Goal: Information Seeking & Learning: Learn about a topic

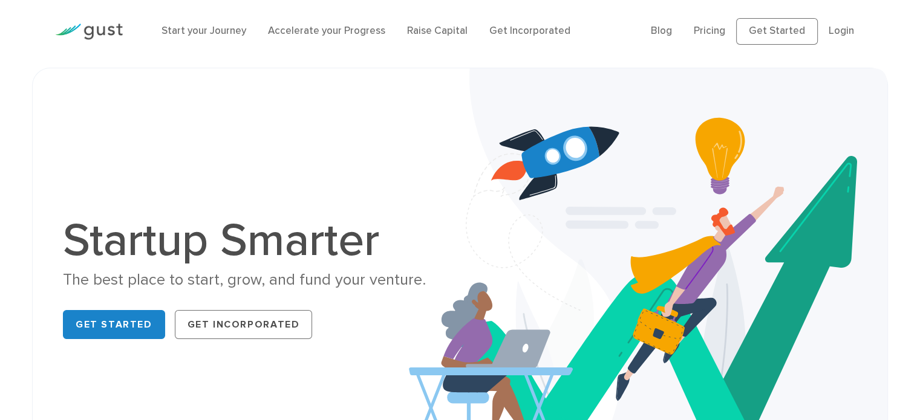
scroll to position [4, 0]
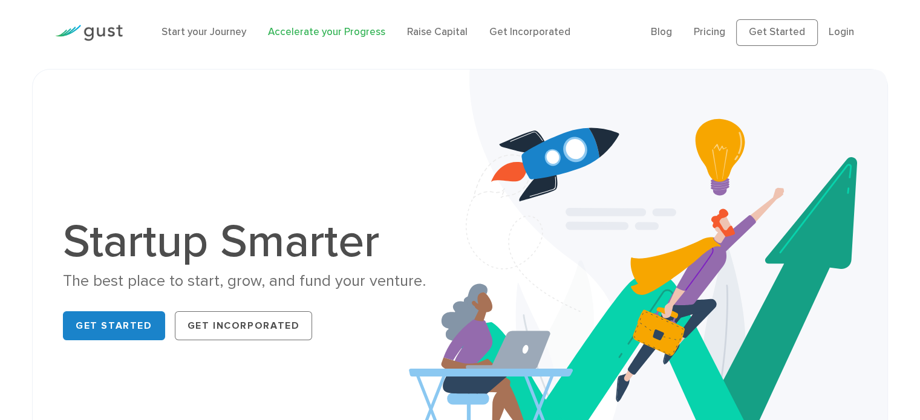
click at [304, 27] on link "Accelerate your Progress" at bounding box center [326, 32] width 117 height 12
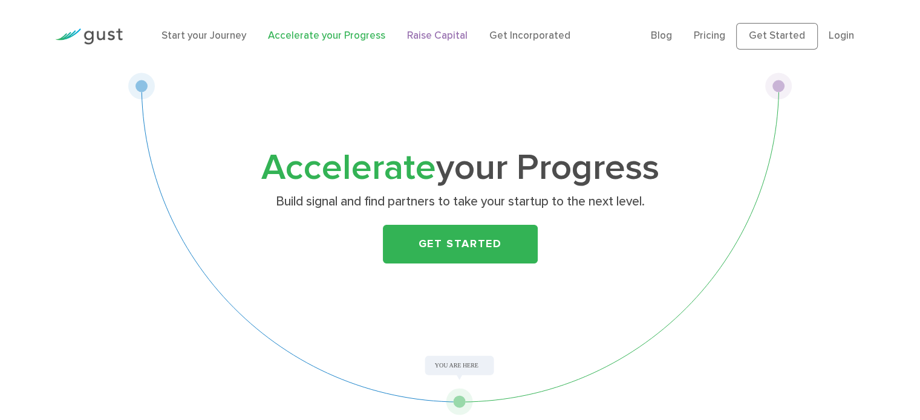
click at [441, 31] on link "Raise Capital" at bounding box center [437, 36] width 60 height 12
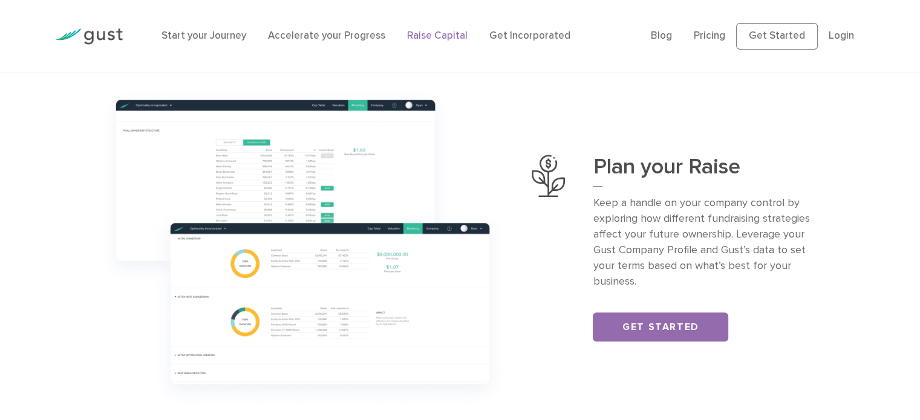
scroll to position [406, 0]
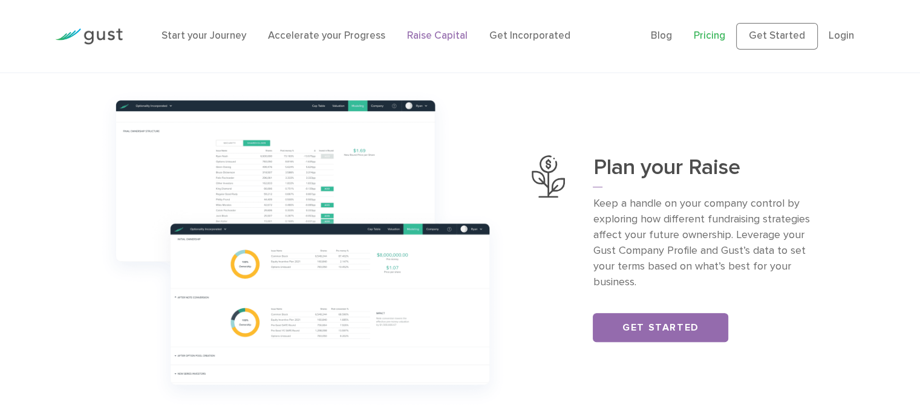
click at [716, 36] on link "Pricing" at bounding box center [709, 36] width 31 height 12
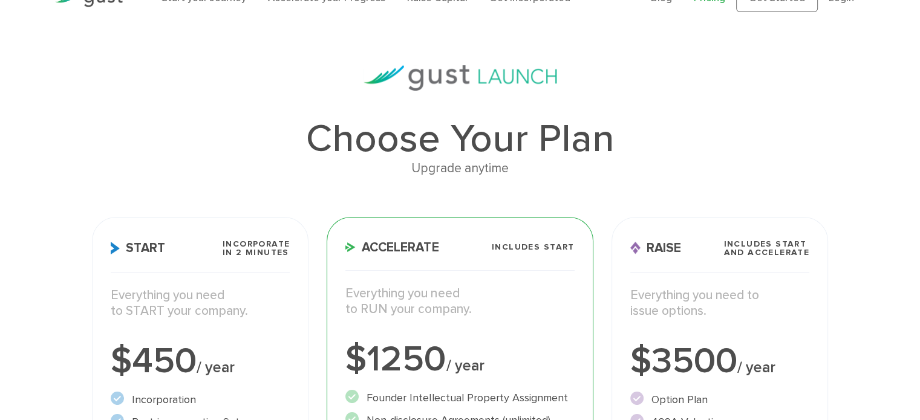
scroll to position [36, 0]
